Goal: Task Accomplishment & Management: Complete application form

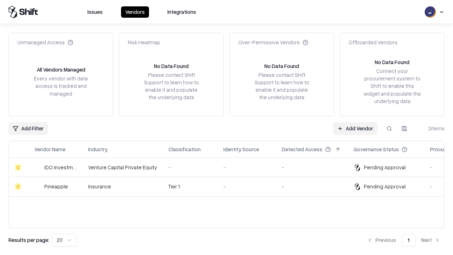
click at [355, 128] on link "Add Vendor" at bounding box center [355, 128] width 44 height 13
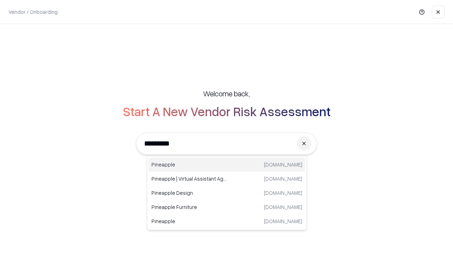
click at [227, 164] on div "Pineapple [DOMAIN_NAME]" at bounding box center [226, 164] width 156 height 14
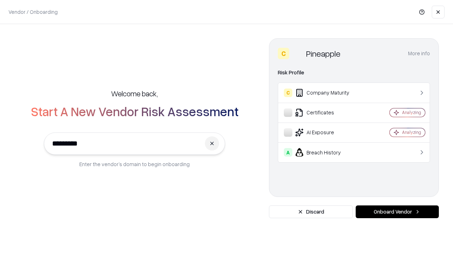
type input "*********"
click at [397, 211] on button "Onboard Vendor" at bounding box center [396, 211] width 83 height 13
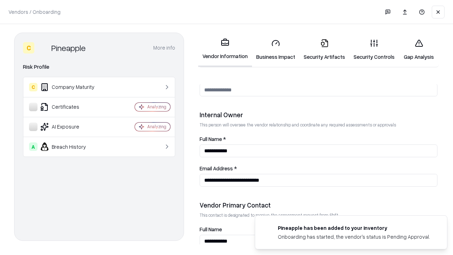
scroll to position [366, 0]
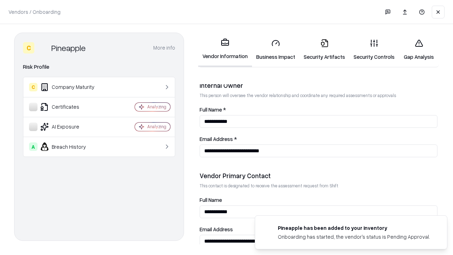
click at [275, 49] on link "Business Impact" at bounding box center [275, 49] width 47 height 33
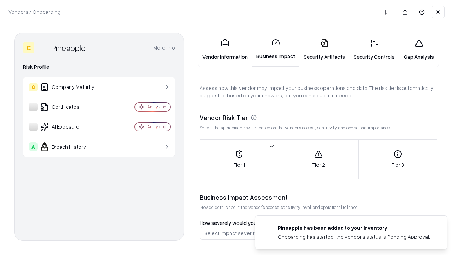
click at [324, 49] on link "Security Artifacts" at bounding box center [324, 49] width 50 height 33
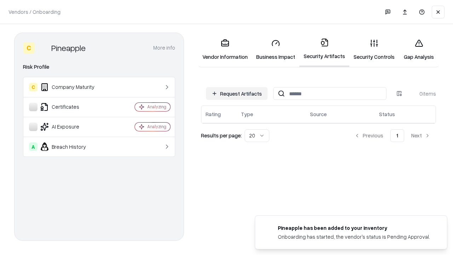
click at [237, 93] on button "Request Artifacts" at bounding box center [237, 93] width 62 height 13
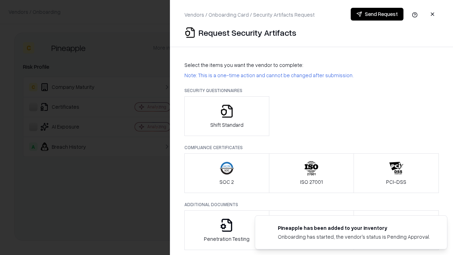
click at [226, 116] on icon "button" at bounding box center [227, 111] width 14 height 14
click at [377, 14] on button "Send Request" at bounding box center [376, 14] width 53 height 13
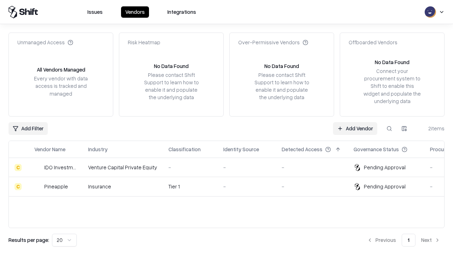
click at [355, 128] on link "Add Vendor" at bounding box center [355, 128] width 44 height 13
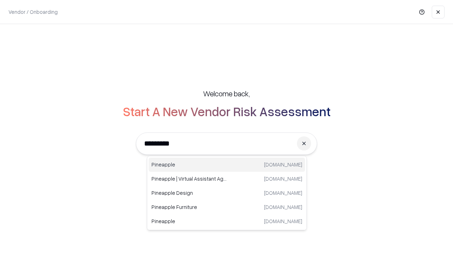
click at [227, 164] on div "Pineapple [DOMAIN_NAME]" at bounding box center [226, 164] width 156 height 14
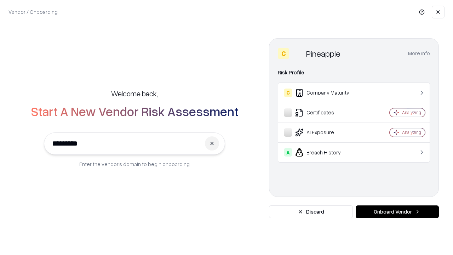
type input "*********"
click at [397, 211] on button "Onboard Vendor" at bounding box center [396, 211] width 83 height 13
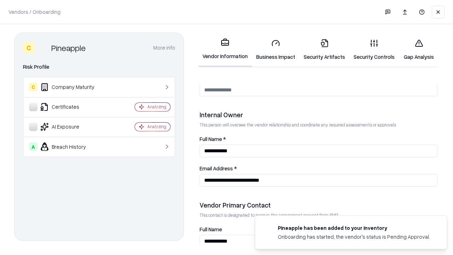
scroll to position [366, 0]
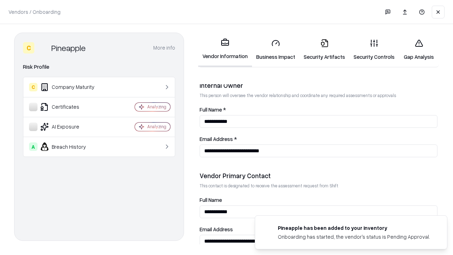
click at [418, 49] on link "Gap Analysis" at bounding box center [418, 49] width 40 height 33
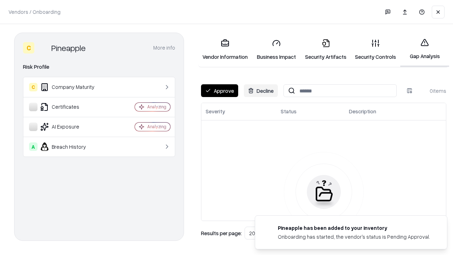
click at [219, 91] on button "Approve" at bounding box center [219, 90] width 37 height 13
